Goal: Information Seeking & Learning: Learn about a topic

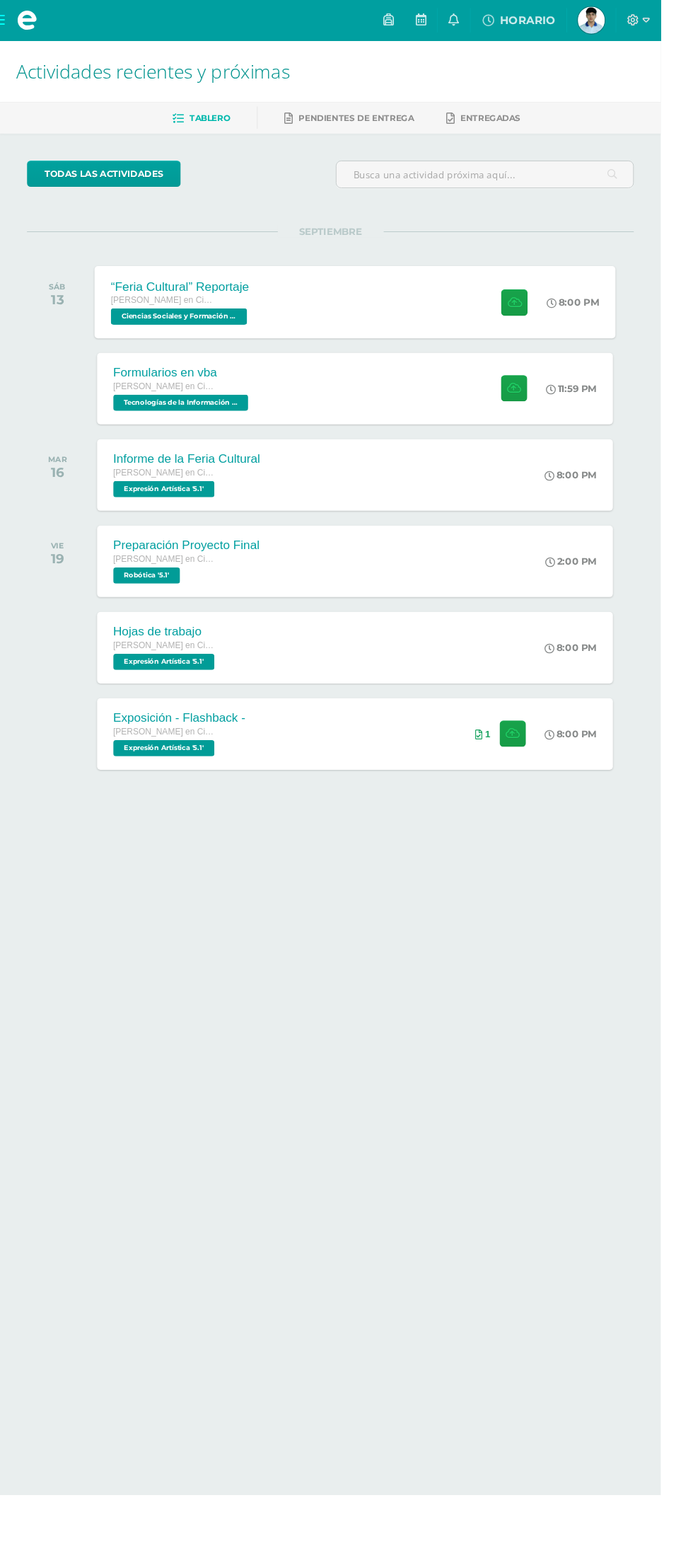
click at [382, 307] on div "“Feria Cultural” Reportaje [PERSON_NAME] en Ciencias y Letras Ciencias Sociales…" at bounding box center [373, 316] width 547 height 75
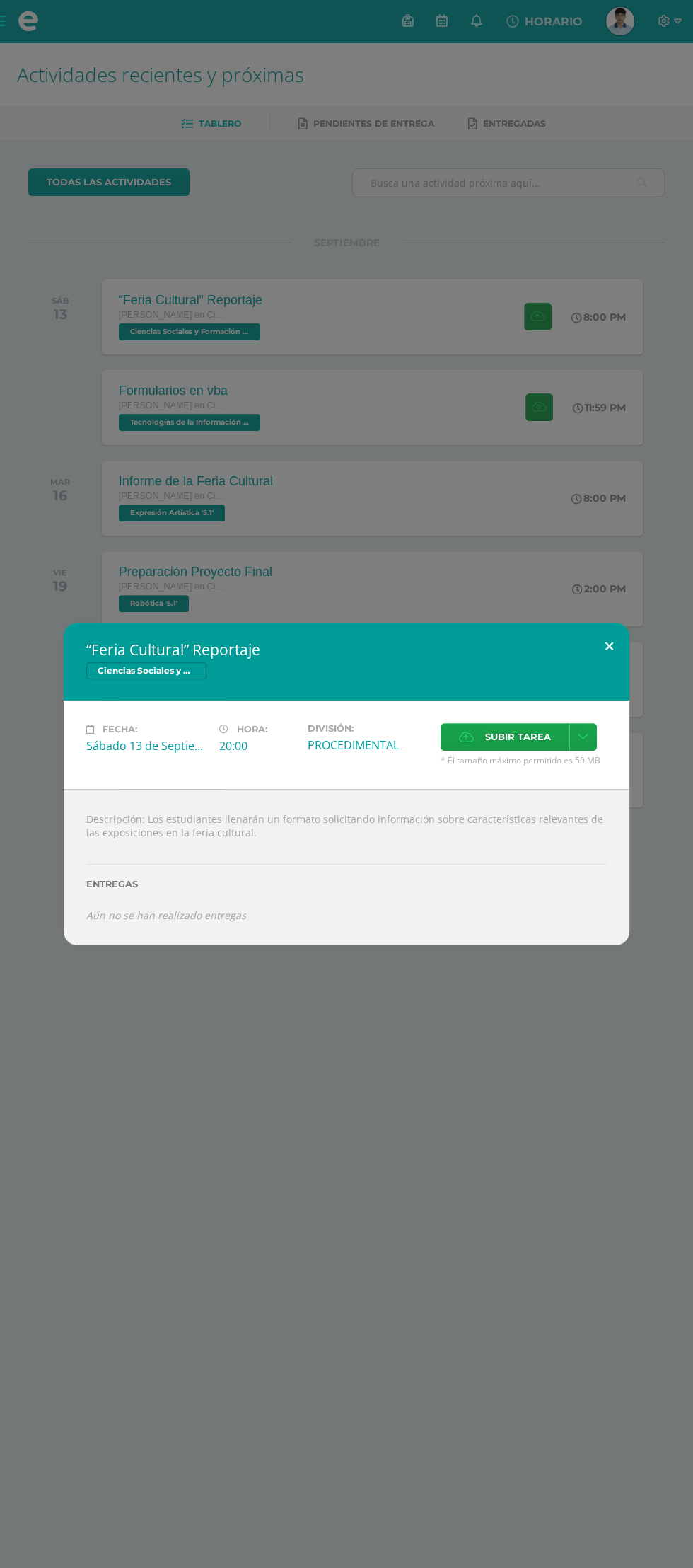
click at [609, 646] on button at bounding box center [609, 647] width 40 height 48
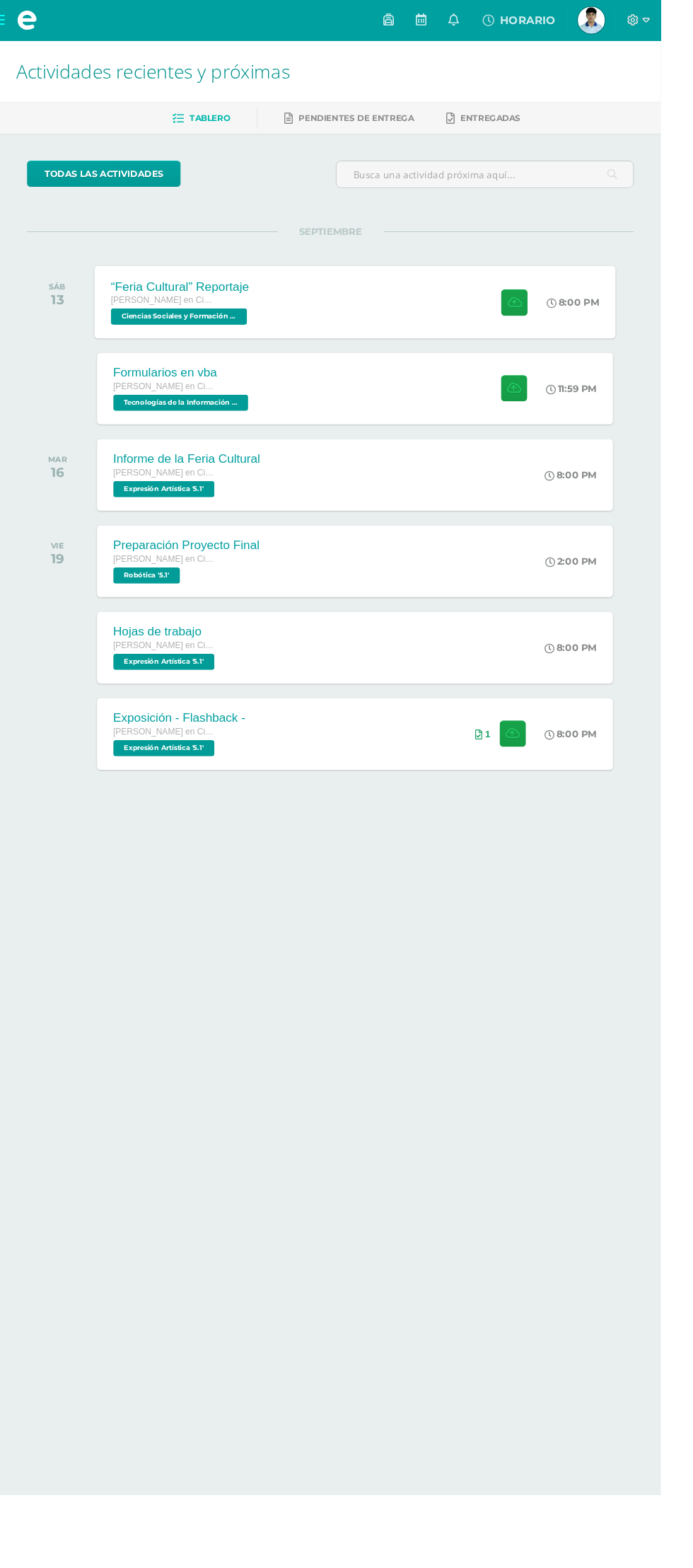
click at [447, 294] on div "“Feria Cultural” Reportaje [PERSON_NAME] en Ciencias y Letras Ciencias Sociales…" at bounding box center [373, 316] width 547 height 75
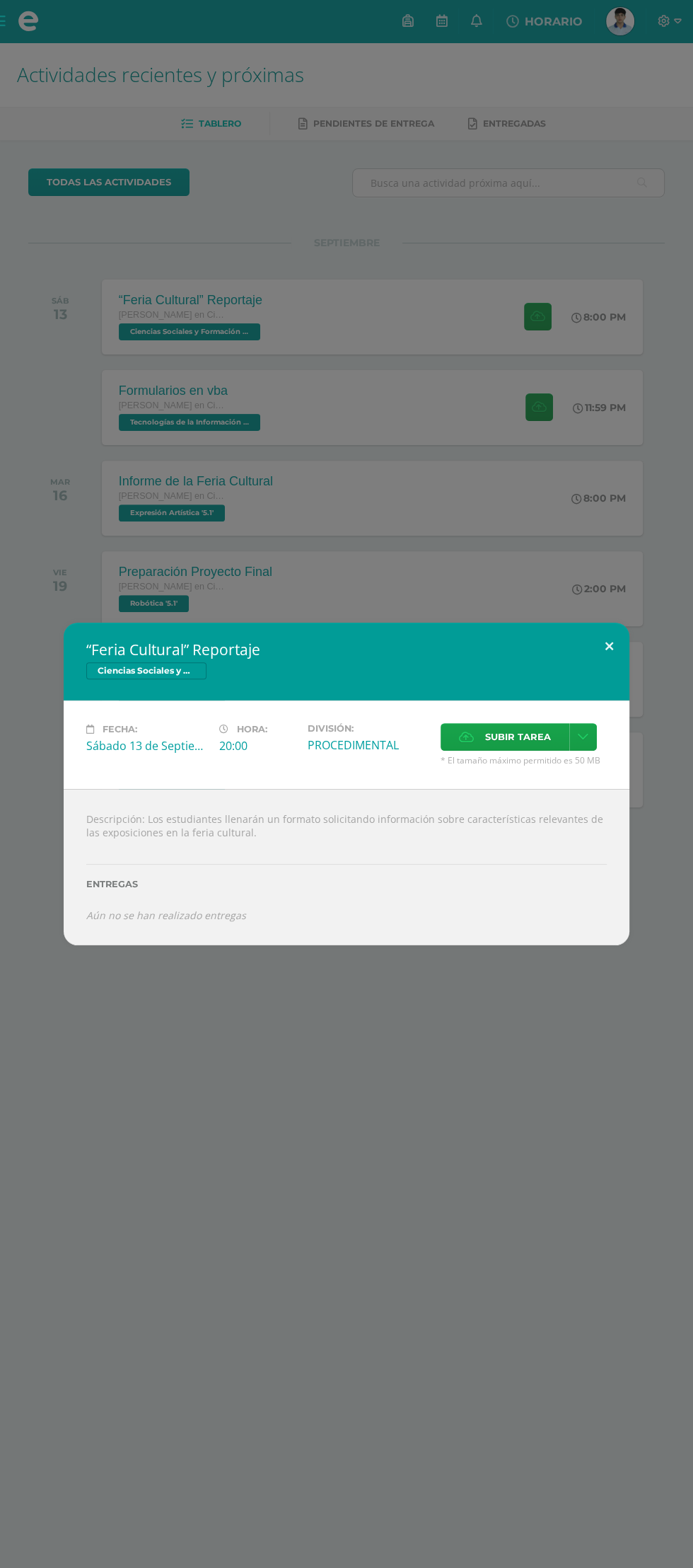
click at [620, 627] on button at bounding box center [609, 647] width 40 height 48
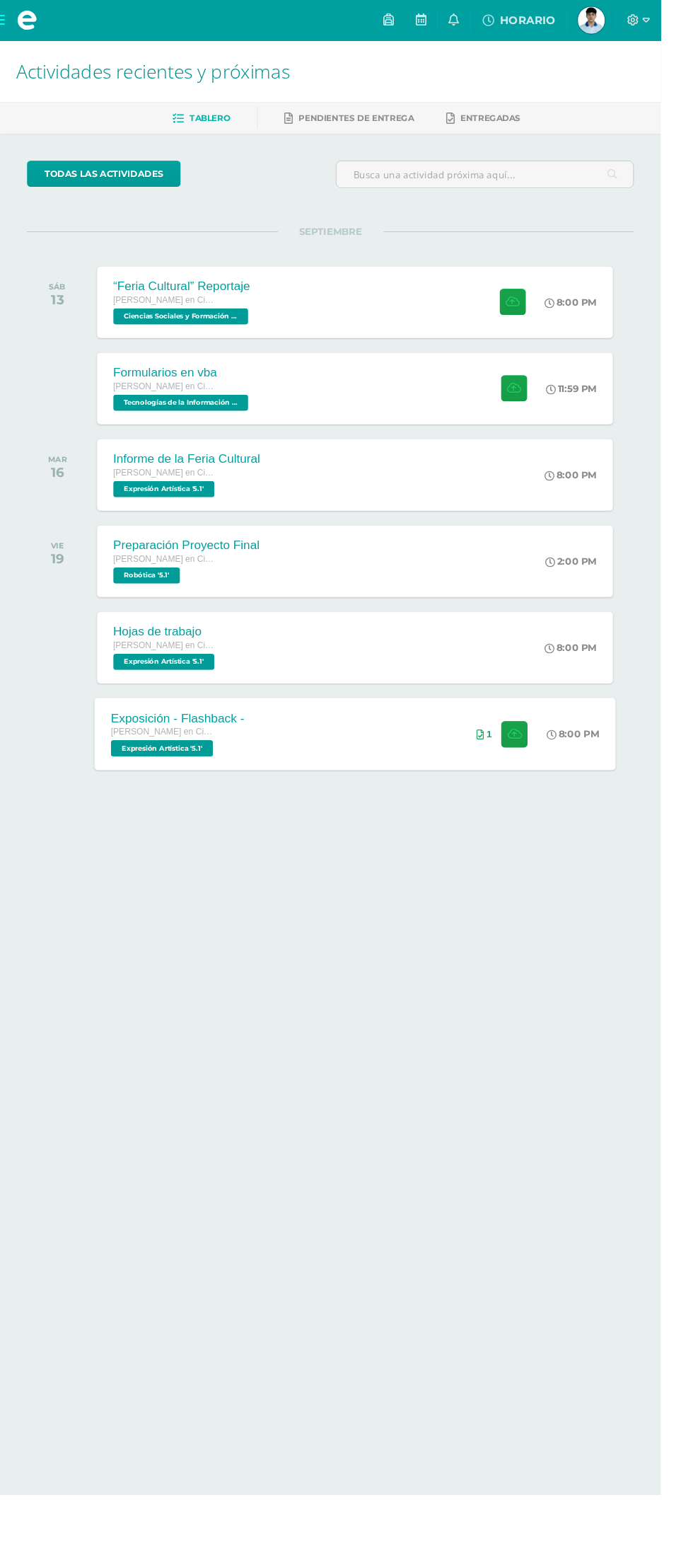
click at [423, 801] on div "Exposición - Flashback - [PERSON_NAME] en Ciencias y Letras Expresión Artística…" at bounding box center [373, 769] width 547 height 75
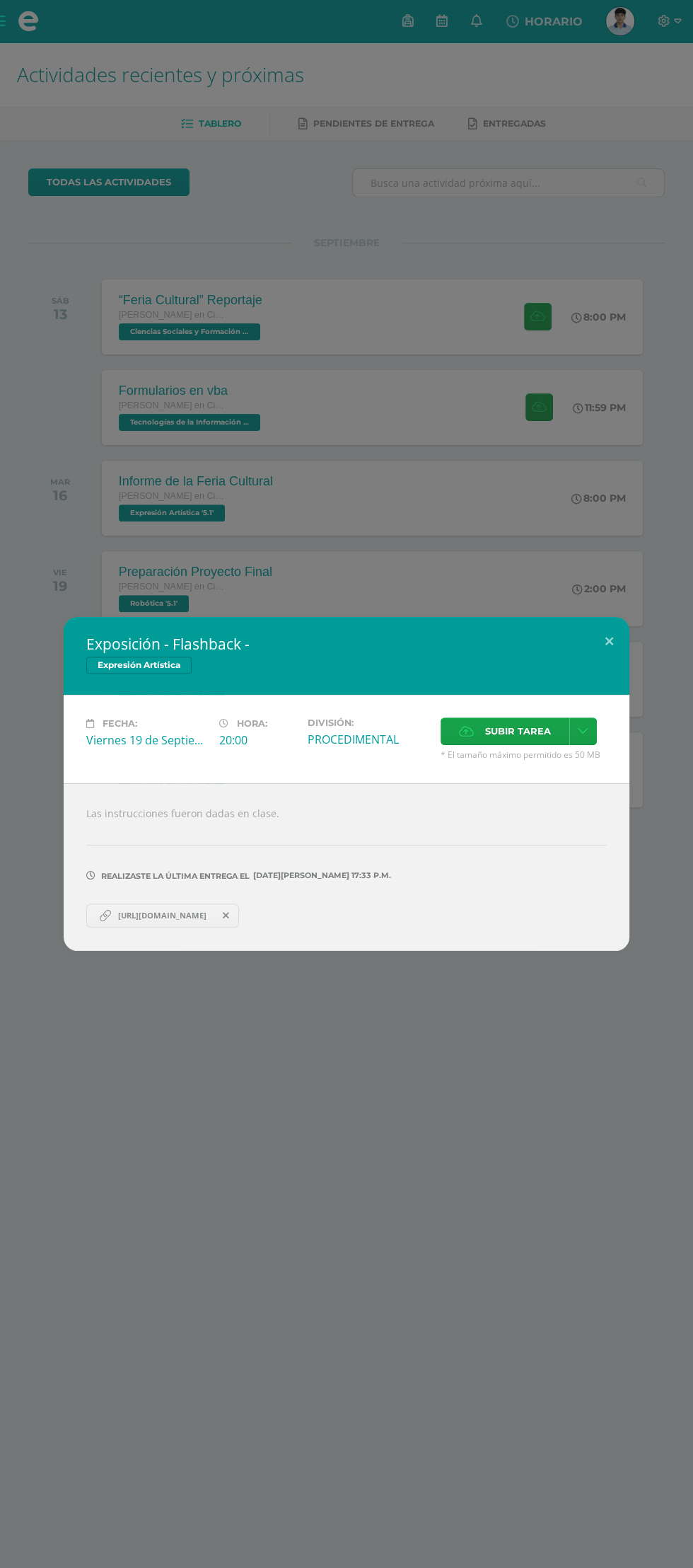
click at [143, 908] on link "[URL][DOMAIN_NAME]" at bounding box center [163, 916] width 153 height 24
click at [170, 918] on span "[URL][DOMAIN_NAME]" at bounding box center [162, 915] width 102 height 11
click at [52, 1153] on div "Exposición - Flashback - Expresión Artística Fecha: [DATE] Hora: 20:00 División:" at bounding box center [346, 784] width 693 height 1568
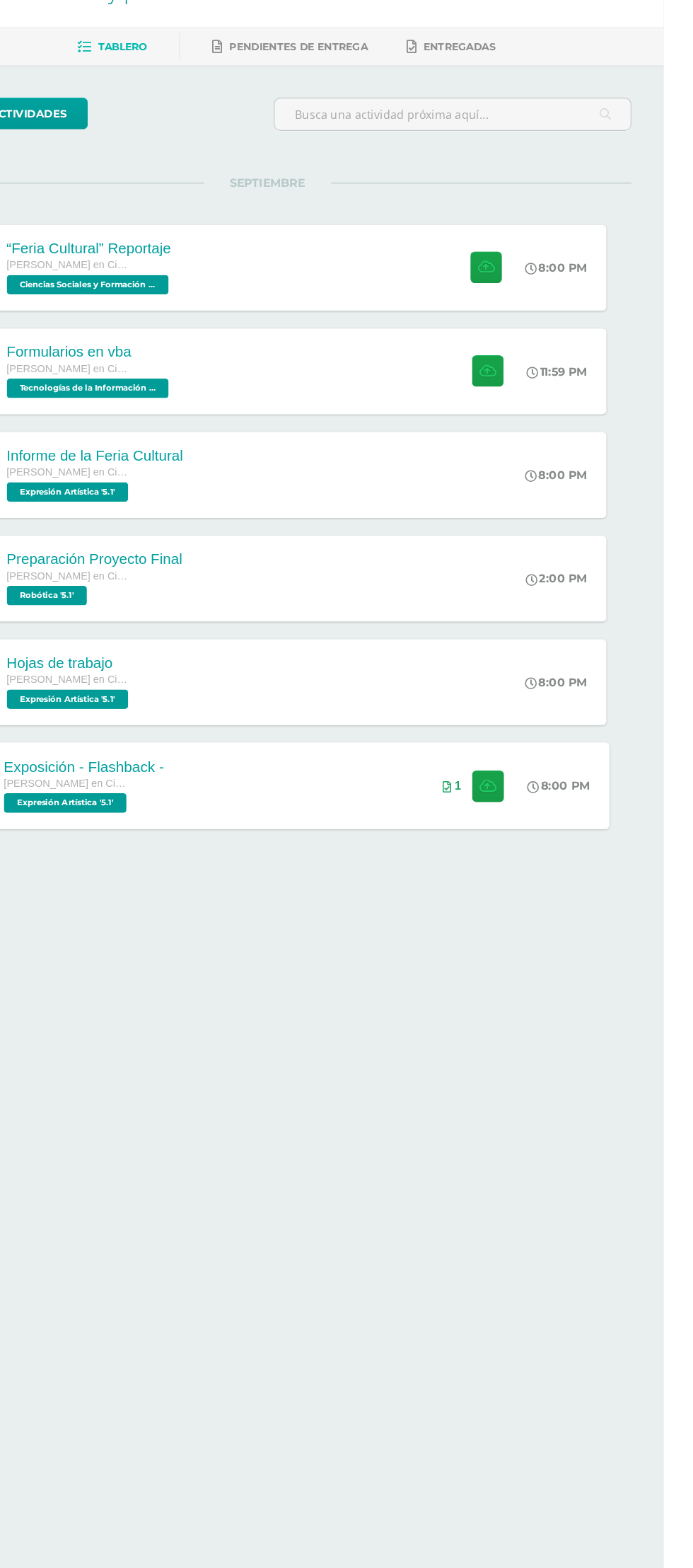
click at [416, 784] on div "Exposición - Flashback - [PERSON_NAME] en Ciencias y Letras Expresión Artística…" at bounding box center [373, 769] width 547 height 75
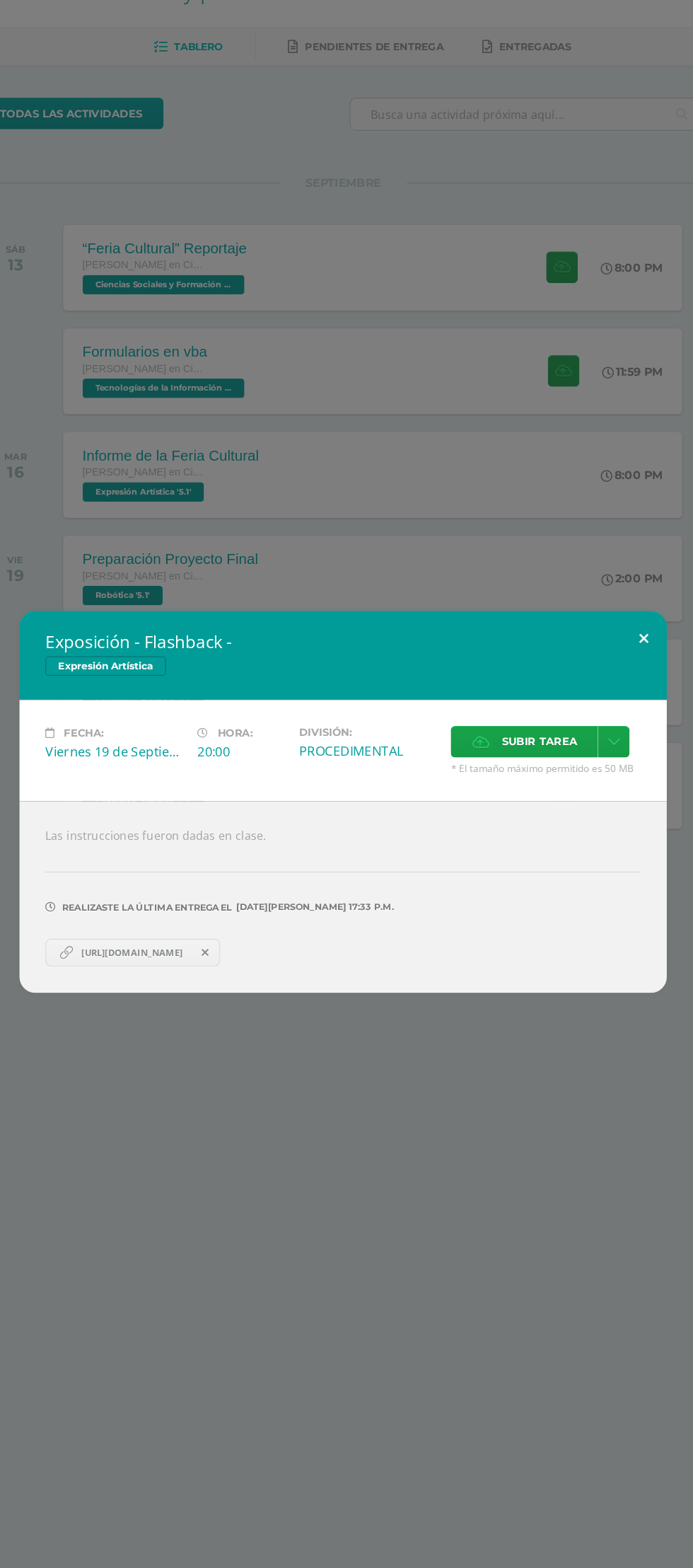
click at [607, 645] on button at bounding box center [609, 641] width 40 height 48
